Goal: Information Seeking & Learning: Learn about a topic

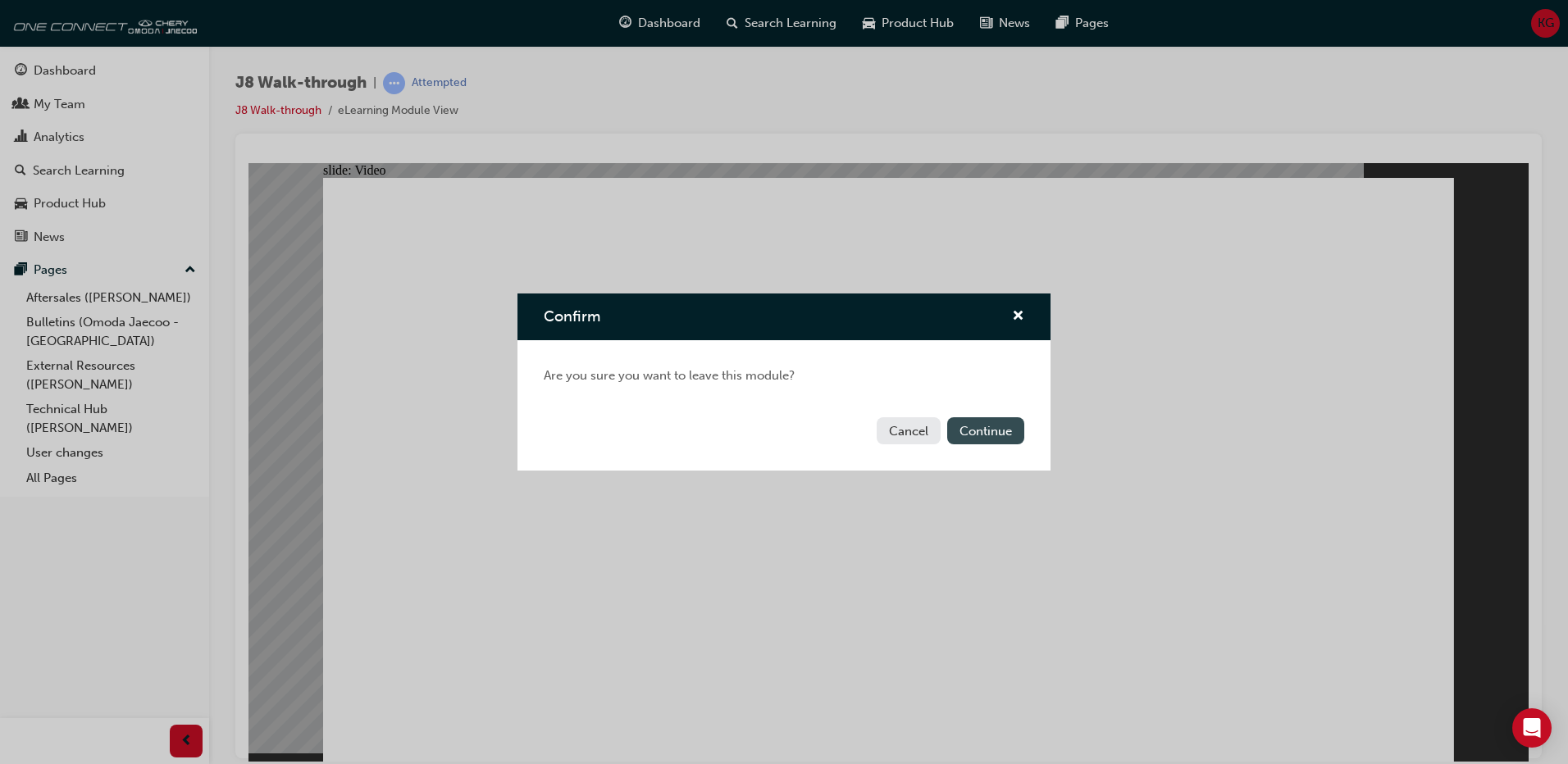
click at [985, 431] on button "Continue" at bounding box center [985, 430] width 77 height 27
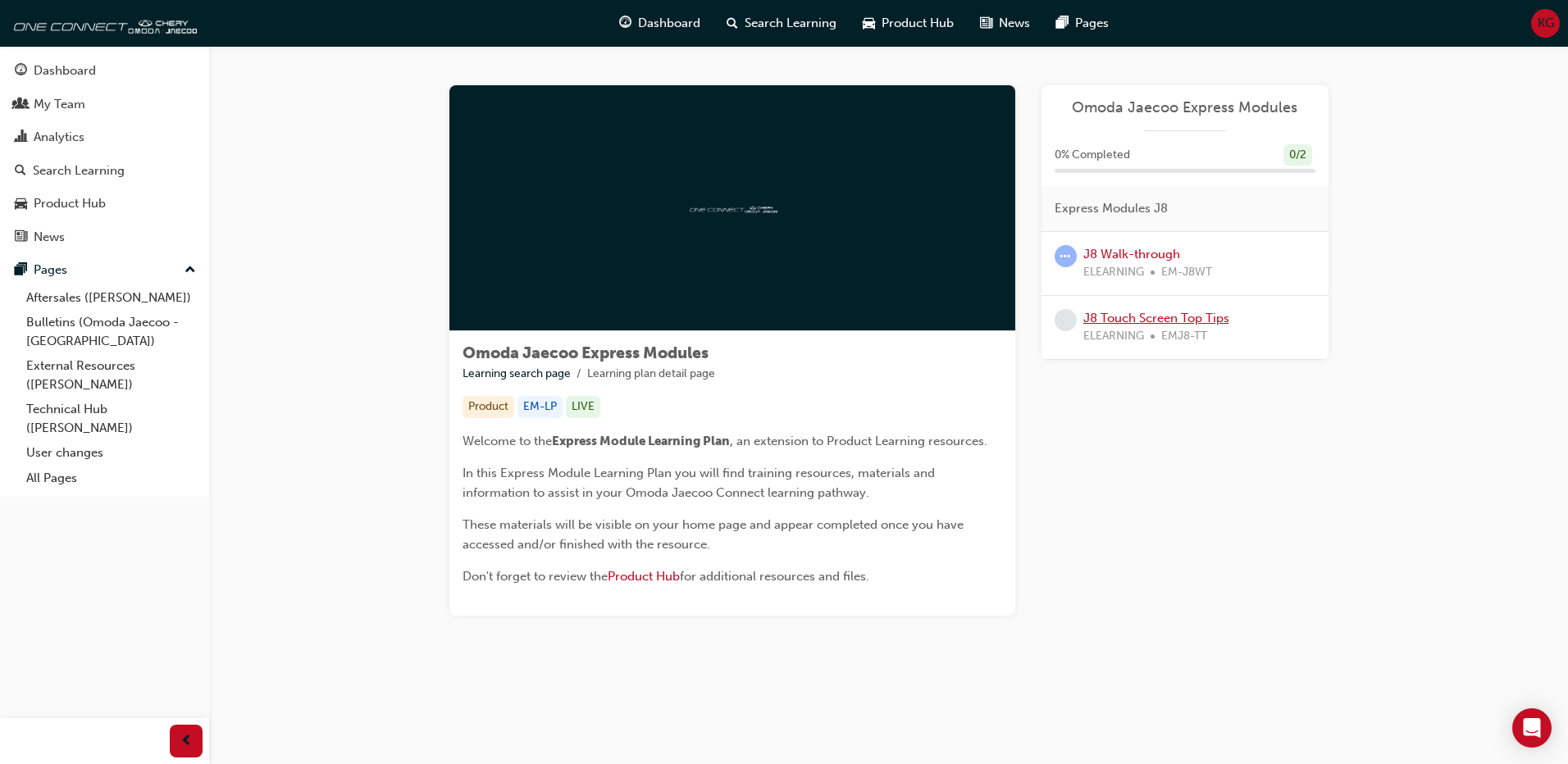
click at [1153, 316] on link "J8 Touch Screen Top Tips" at bounding box center [1155, 318] width 146 height 15
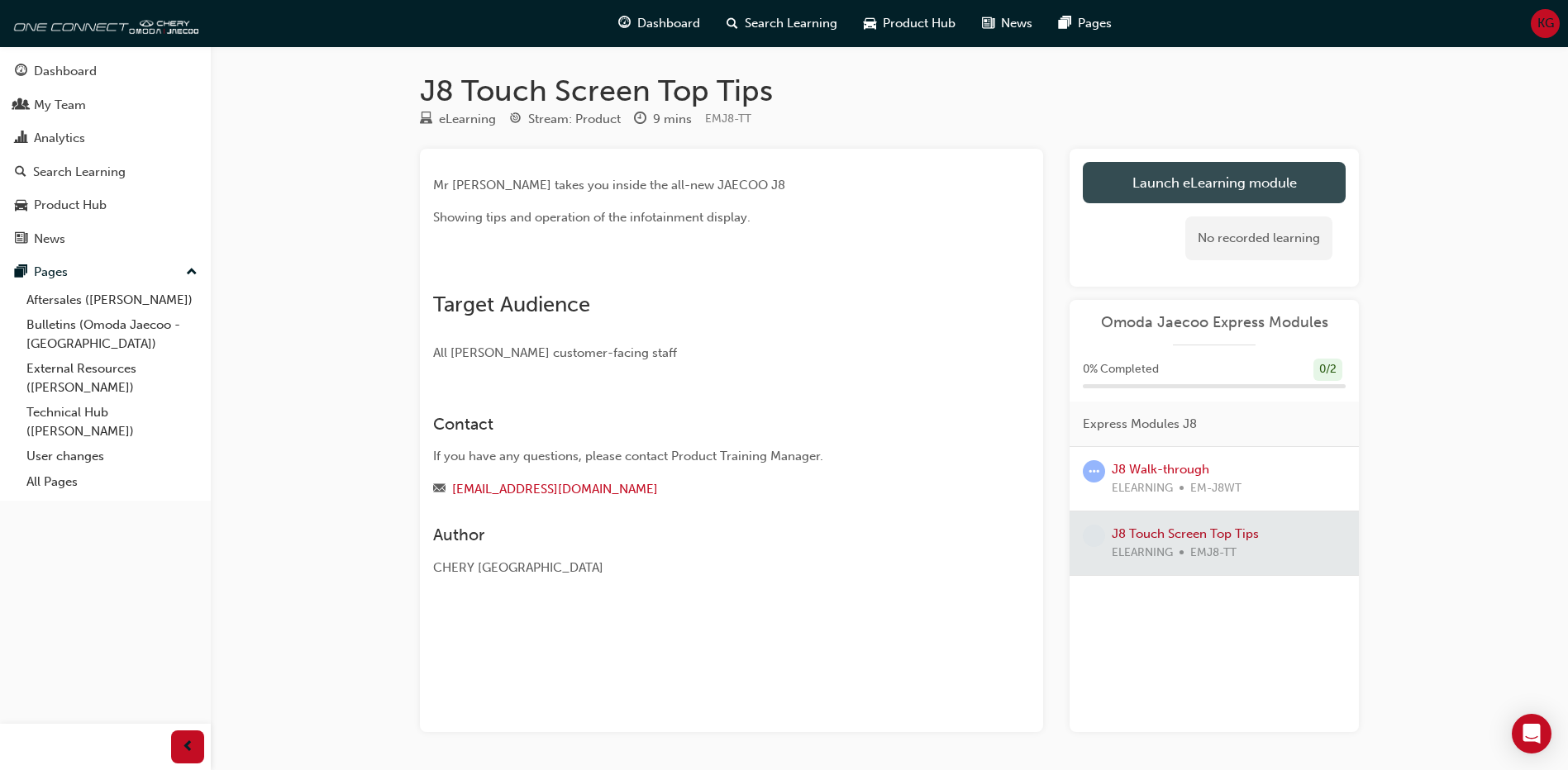
click at [1169, 182] on link "Launch eLearning module" at bounding box center [1214, 182] width 263 height 41
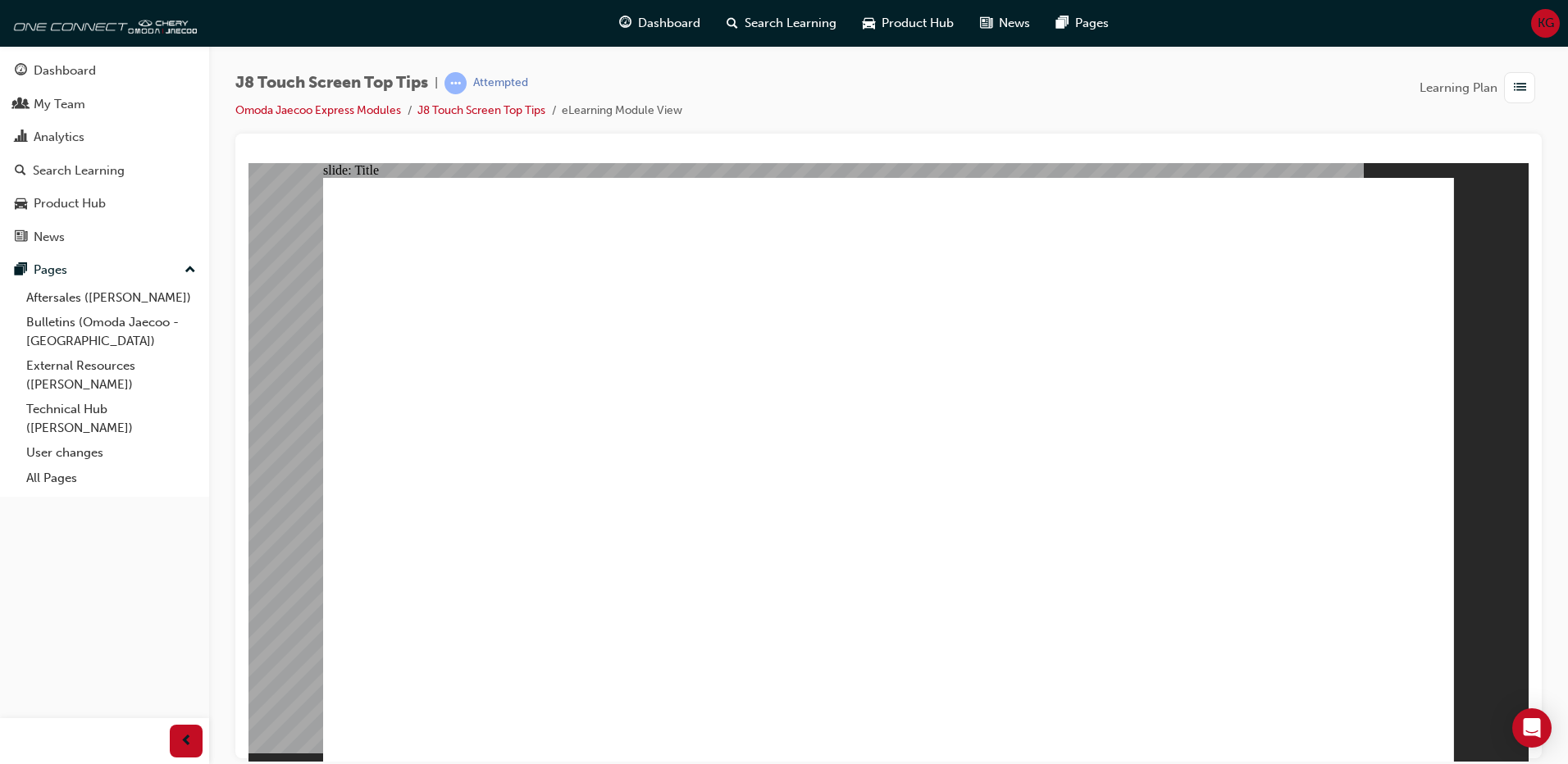
click at [39, 70] on div "Dashboard" at bounding box center [64, 71] width 62 height 19
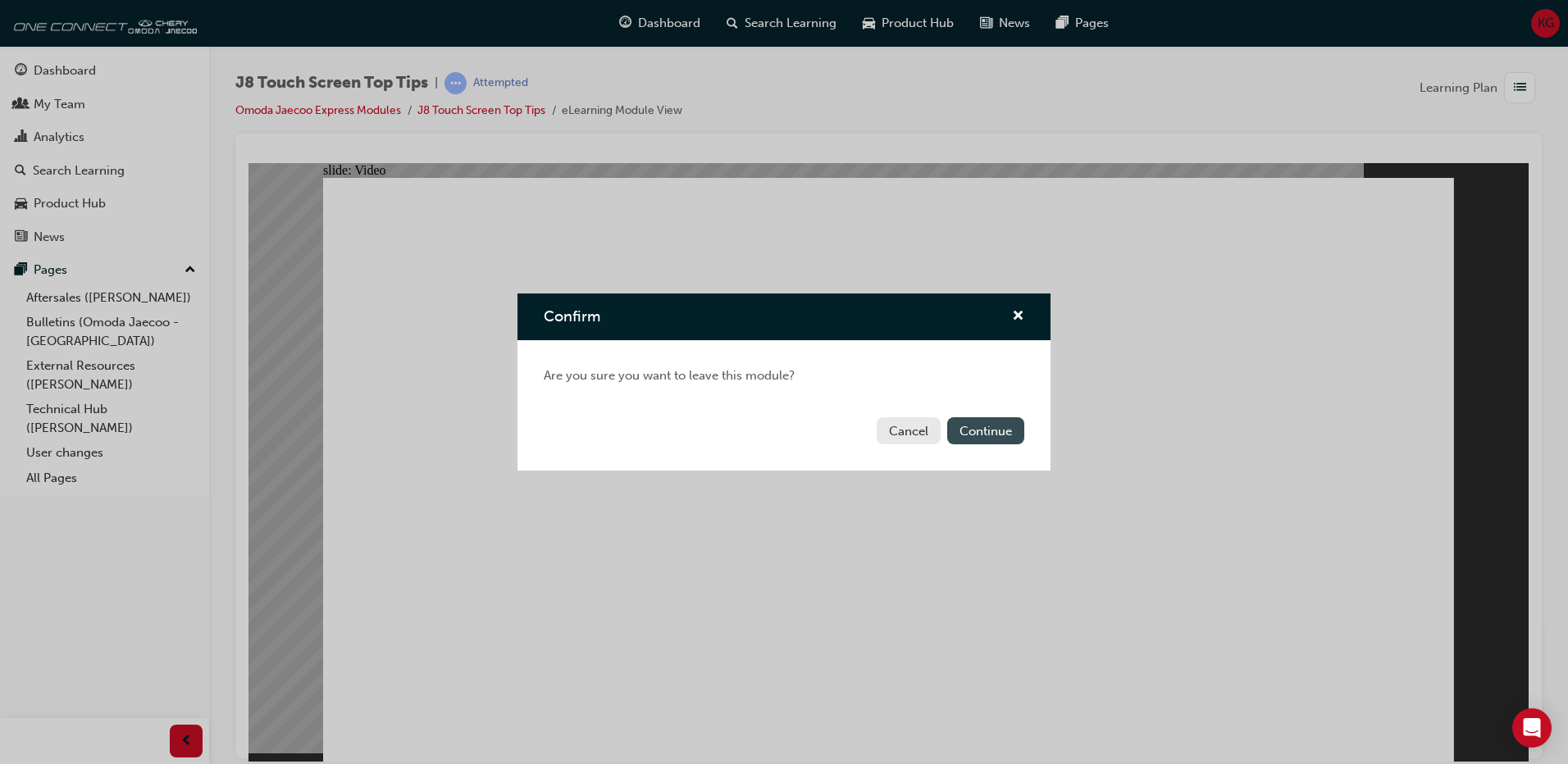
click at [994, 439] on button "Continue" at bounding box center [985, 430] width 77 height 27
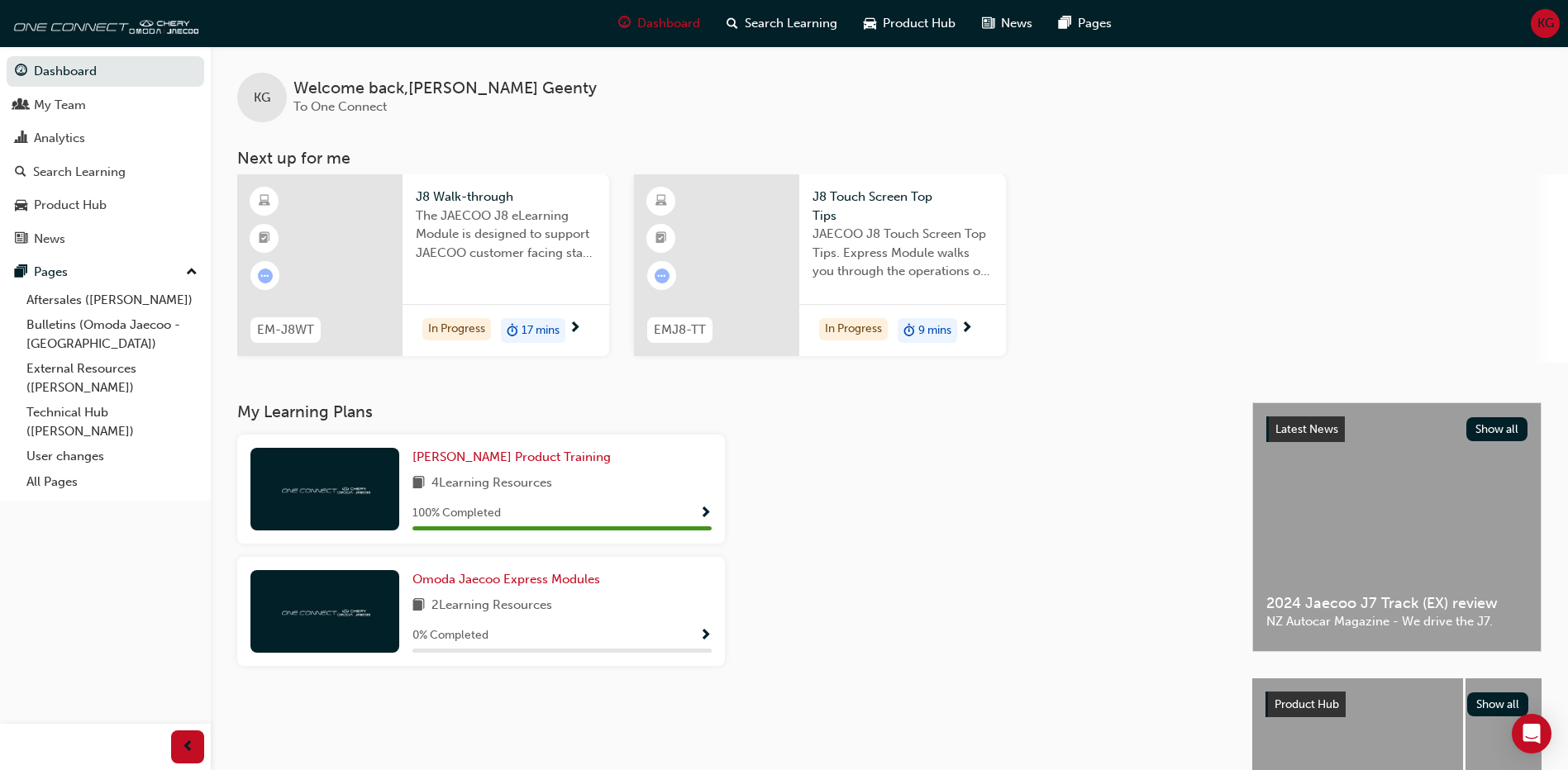
click at [706, 637] on span "Show Progress" at bounding box center [705, 637] width 13 height 15
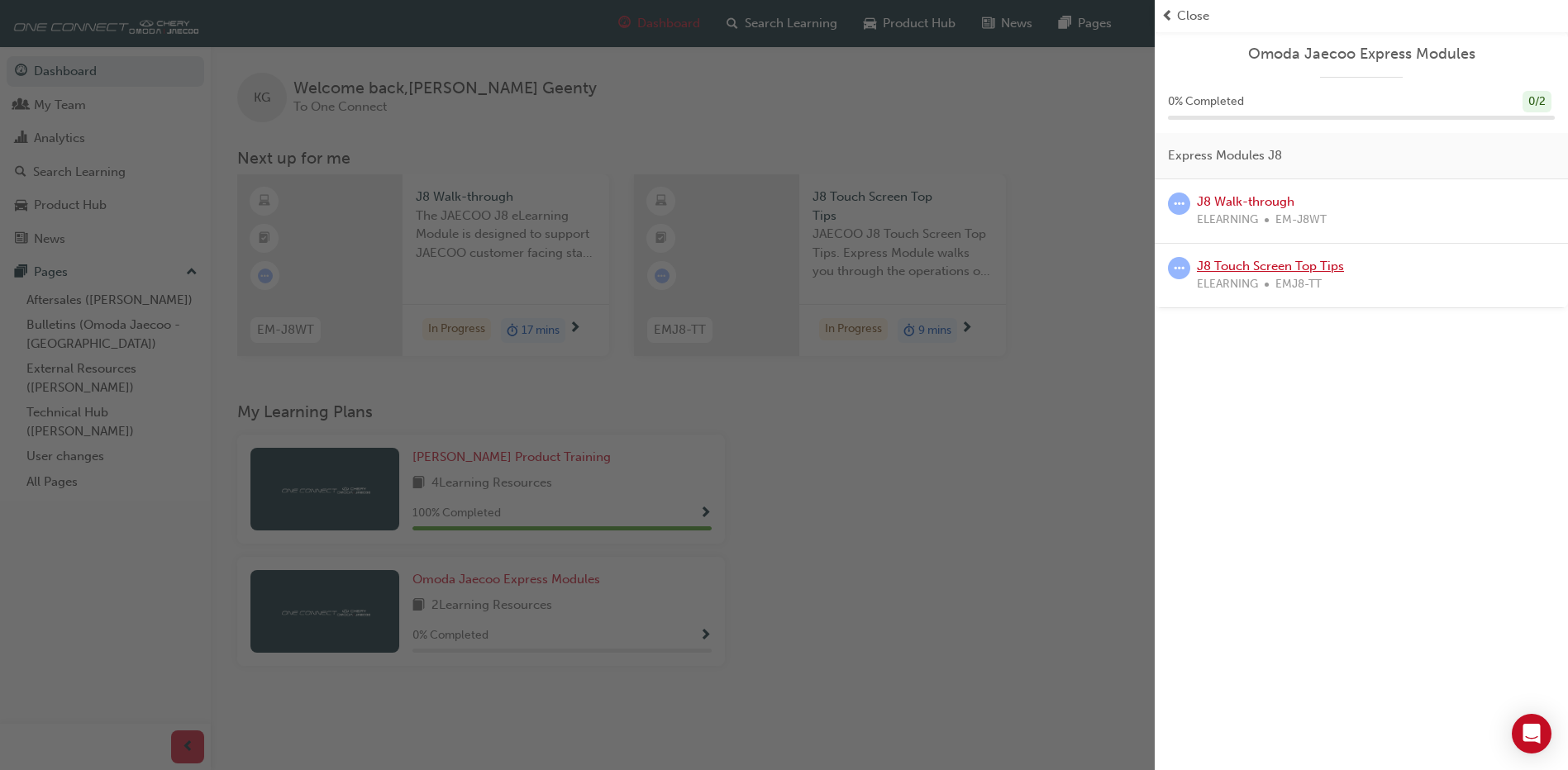
click at [1260, 262] on link "J8 Touch Screen Top Tips" at bounding box center [1270, 266] width 147 height 15
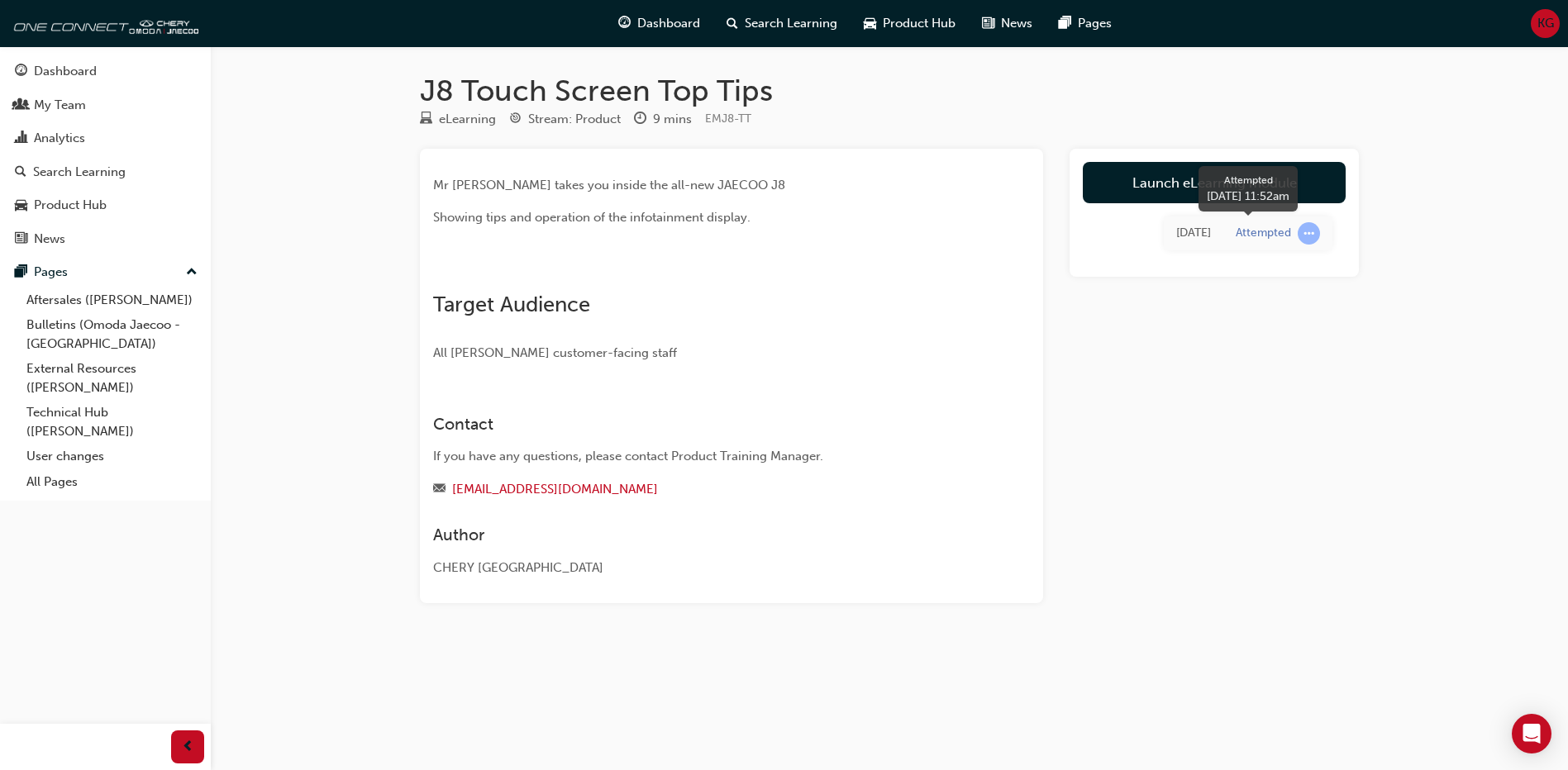
click at [1310, 232] on span "learningRecordVerb_ATTEMPT-icon" at bounding box center [1309, 233] width 23 height 23
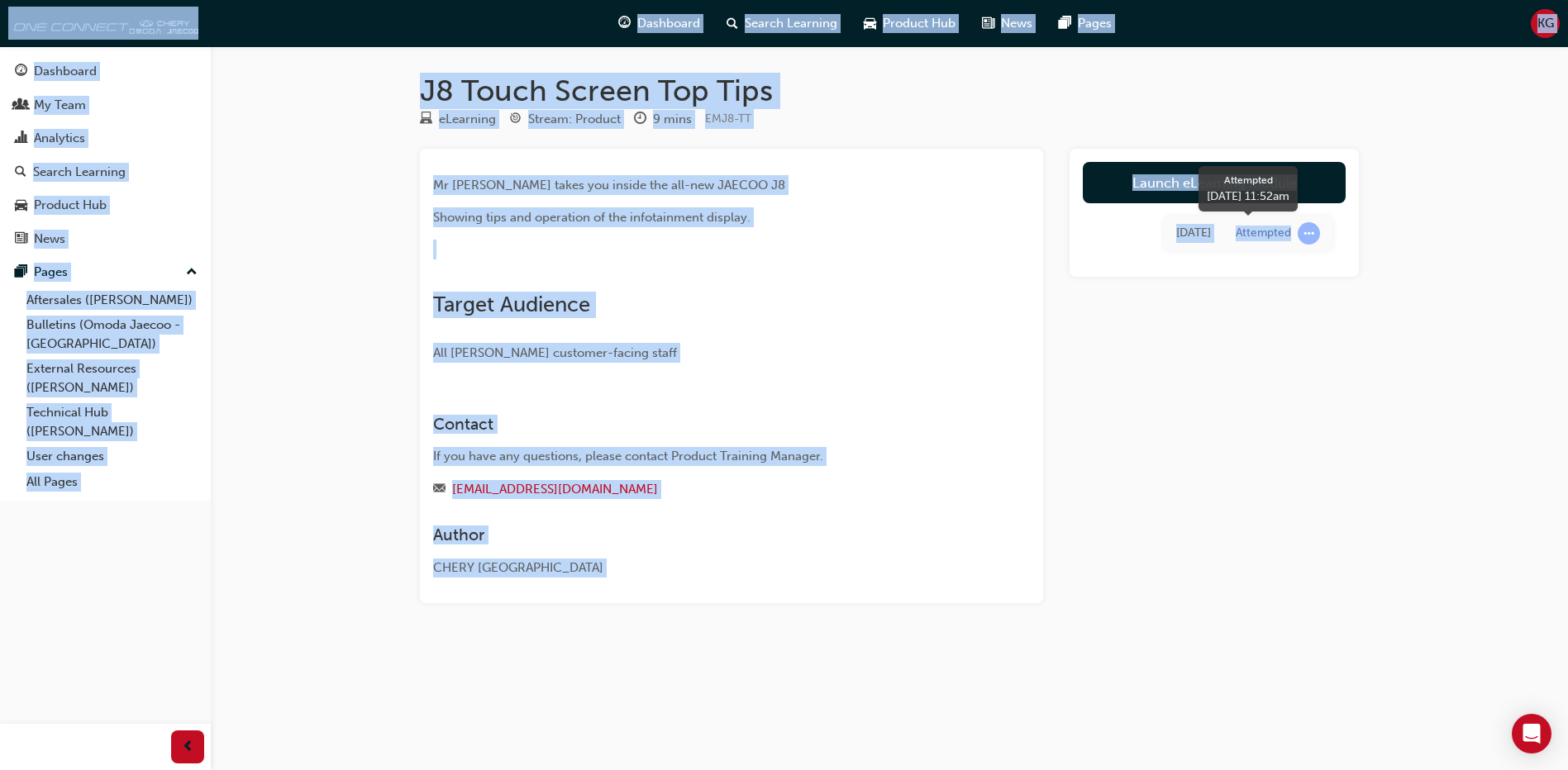
click at [1310, 232] on span "learningRecordVerb_ATTEMPT-icon" at bounding box center [1309, 233] width 23 height 23
click at [675, 14] on span "Dashboard" at bounding box center [669, 23] width 63 height 19
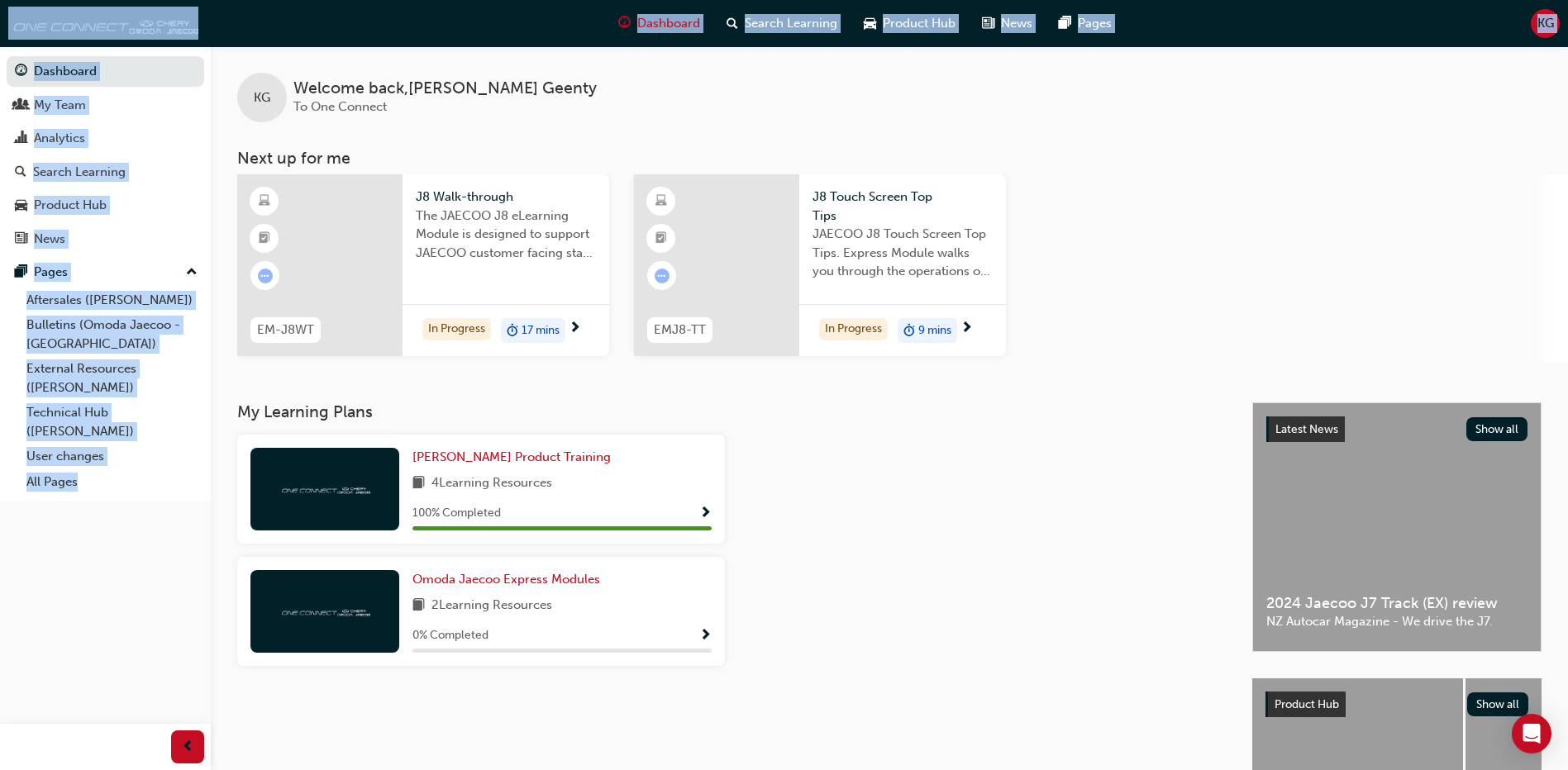
click at [1308, 289] on div "EM-J8WT J8 Walk-through The JAECOO J8 eLearning Module is designed to support J…" at bounding box center [903, 268] width 1331 height 189
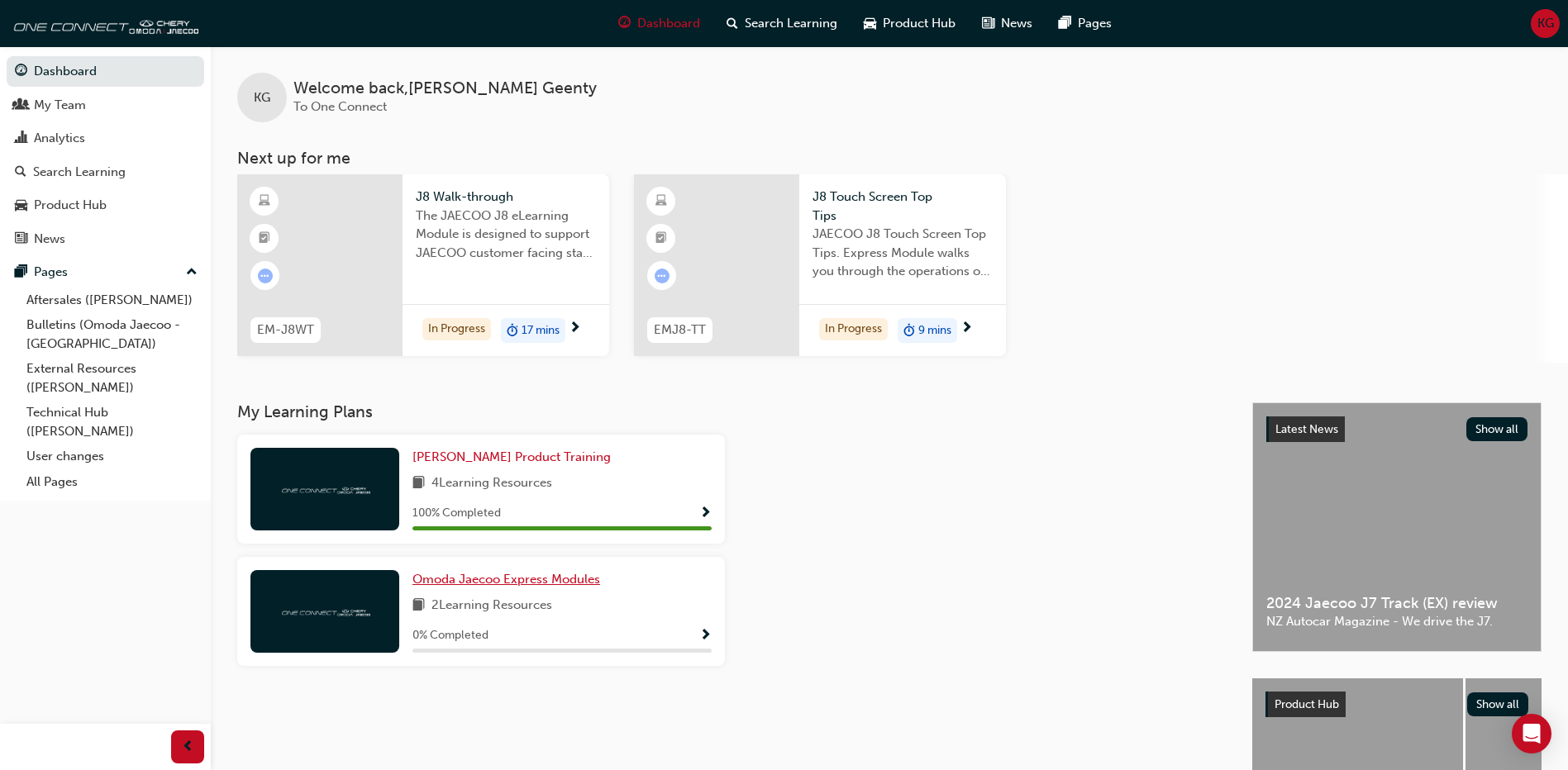
click at [454, 585] on span "Omoda Jaecoo Express Modules" at bounding box center [507, 580] width 188 height 15
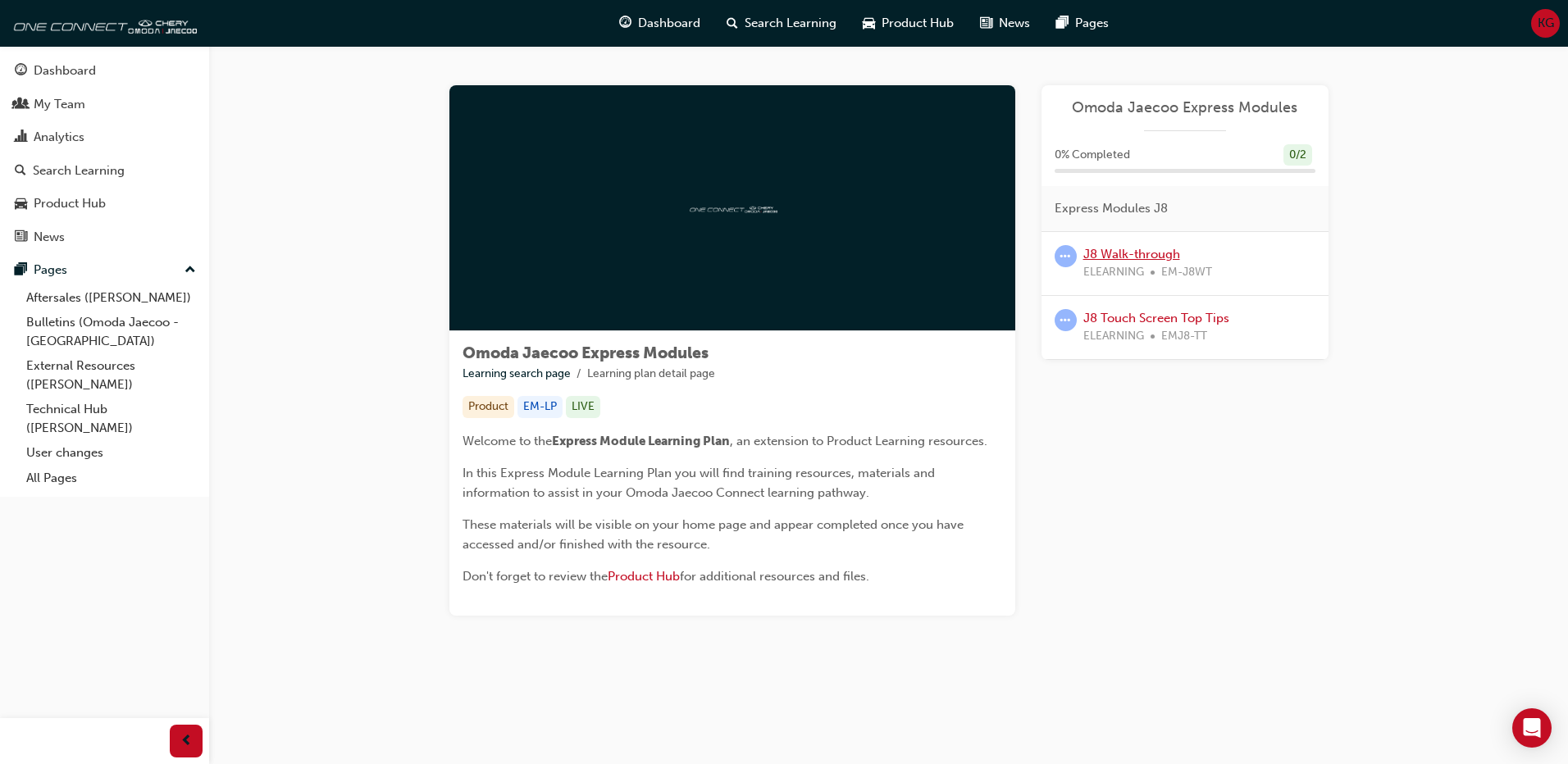
click at [1144, 250] on link "J8 Walk-through" at bounding box center [1131, 255] width 97 height 15
